Goal: Task Accomplishment & Management: Manage account settings

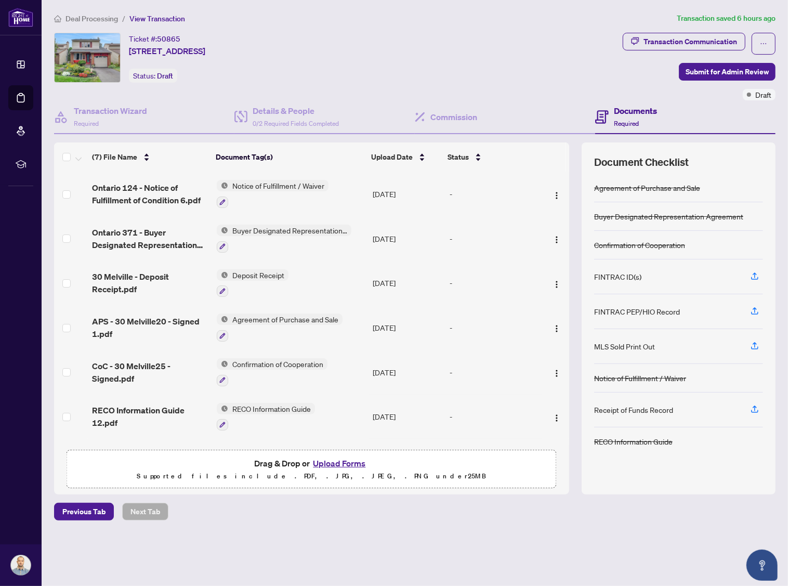
click at [160, 196] on span "Ontario 124 - Notice of Fulfillment of Condition 6.pdf" at bounding box center [150, 193] width 116 height 25
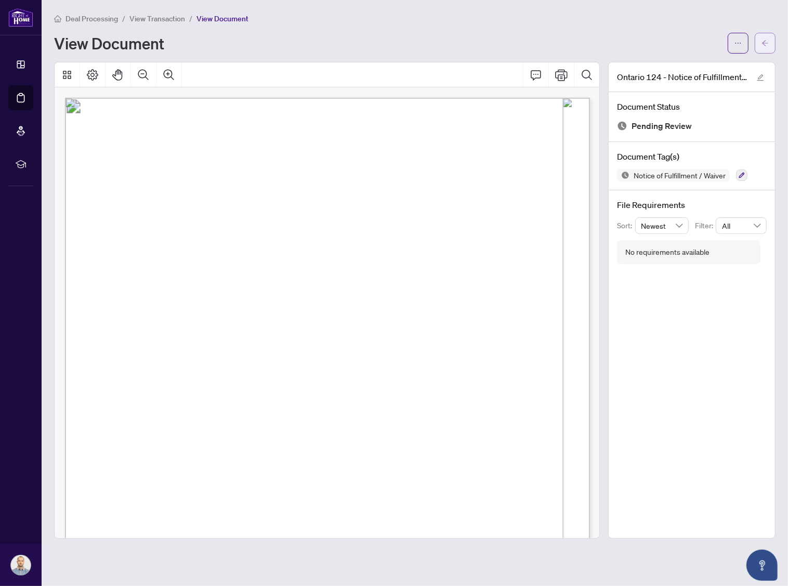
click at [760, 37] on button "button" at bounding box center [765, 43] width 21 height 21
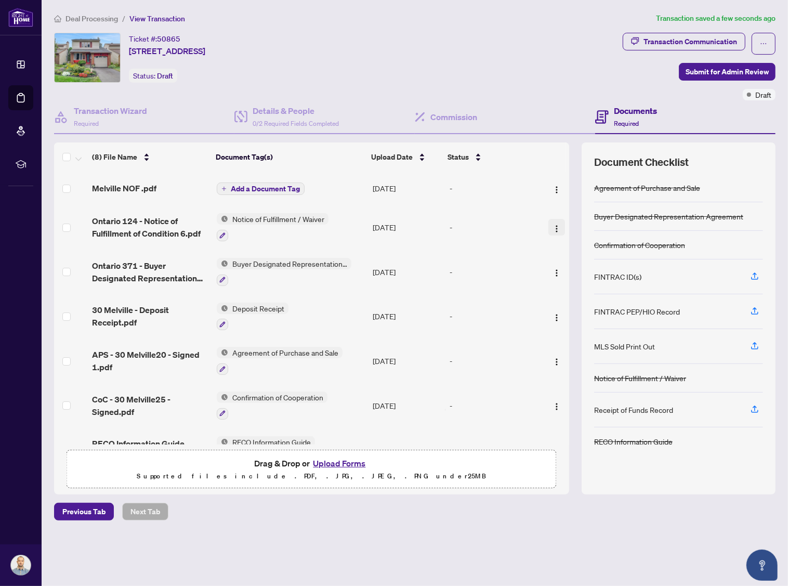
click at [553, 226] on img "button" at bounding box center [557, 229] width 8 height 8
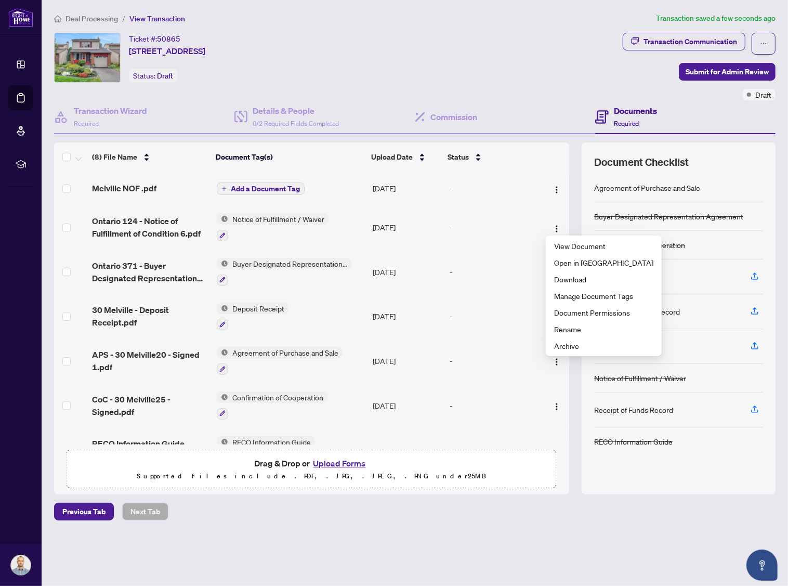
click at [235, 215] on span "Notice of Fulfillment / Waiver" at bounding box center [278, 218] width 100 height 11
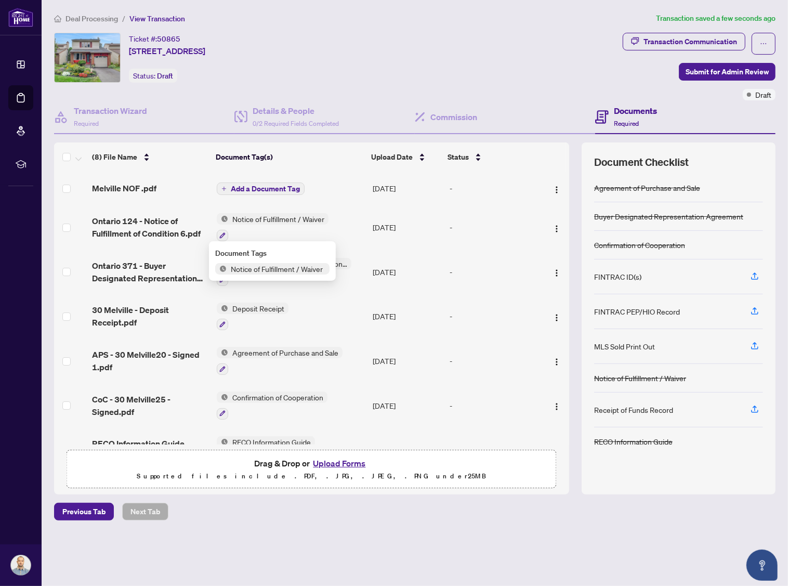
click at [236, 275] on div "Document Tags Notice of Fulfillment / Waiver" at bounding box center [272, 261] width 127 height 40
click at [286, 217] on span "Notice of Fulfillment / Waiver" at bounding box center [278, 218] width 100 height 11
click at [250, 265] on span "Notice of Fulfillment / Waiver" at bounding box center [277, 268] width 100 height 11
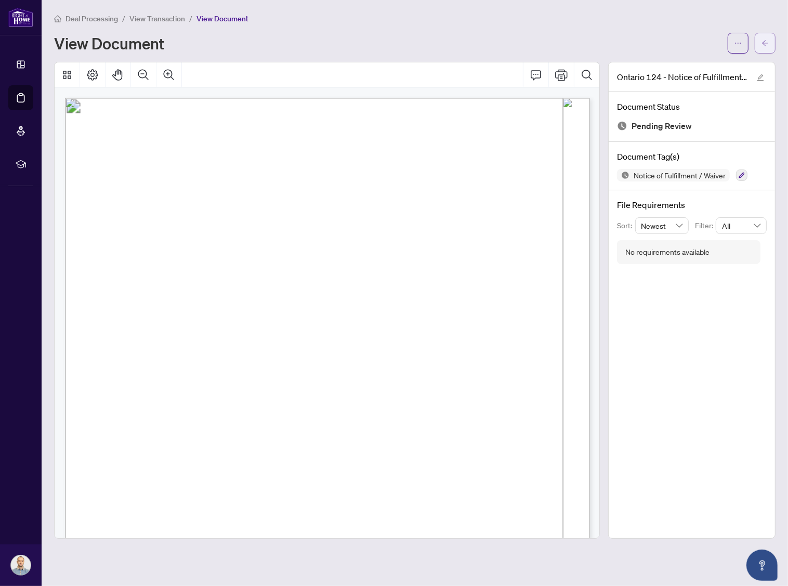
click at [756, 47] on button "button" at bounding box center [765, 43] width 21 height 21
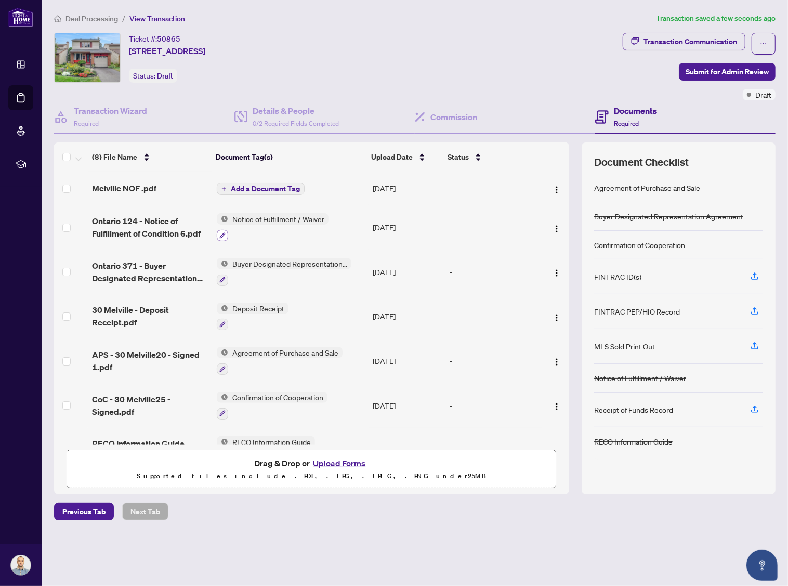
click at [223, 233] on icon "button" at bounding box center [223, 235] width 6 height 6
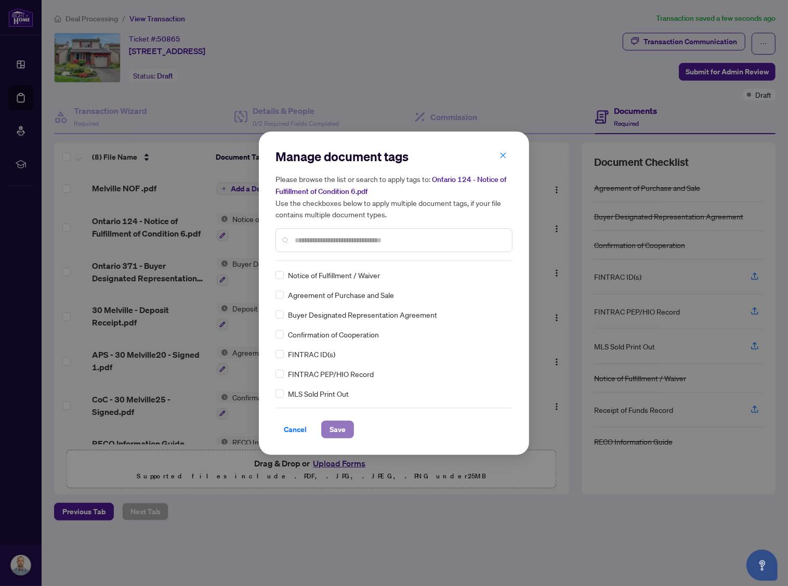
click at [343, 423] on span "Save" at bounding box center [338, 429] width 16 height 17
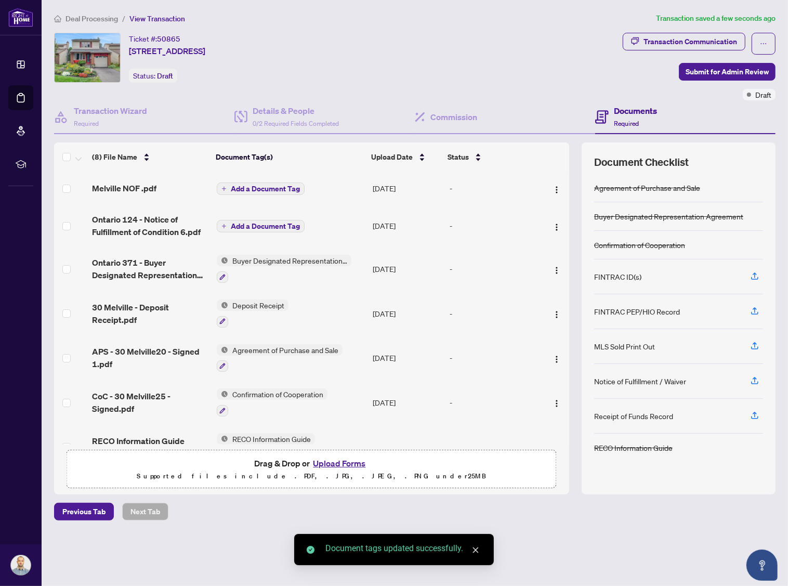
click at [236, 188] on span "Add a Document Tag" at bounding box center [265, 188] width 69 height 7
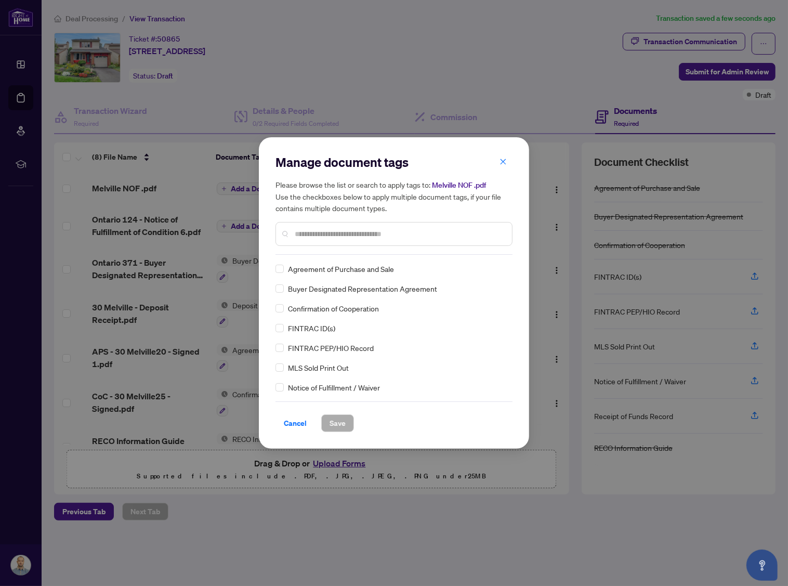
click at [320, 242] on div at bounding box center [394, 234] width 237 height 24
click at [320, 241] on div at bounding box center [394, 234] width 237 height 24
click at [321, 237] on input "text" at bounding box center [399, 233] width 209 height 11
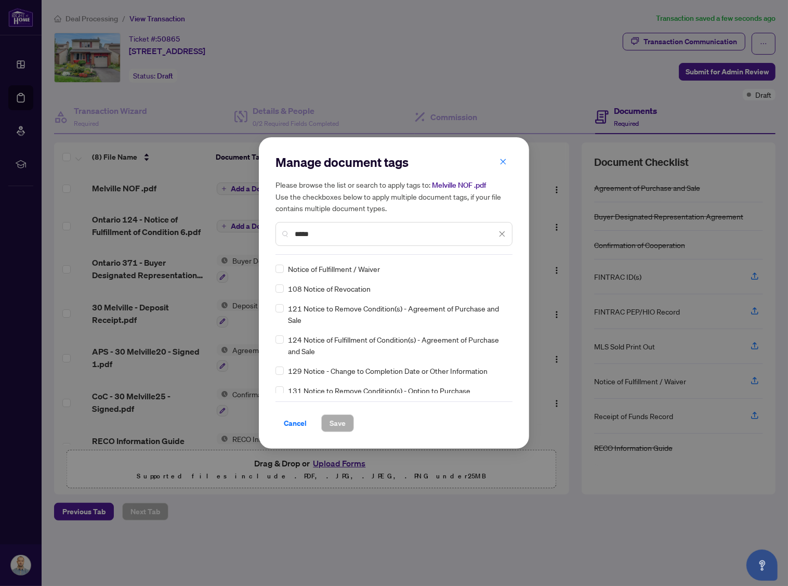
type input "*****"
click at [335, 423] on span "Save" at bounding box center [338, 423] width 16 height 17
